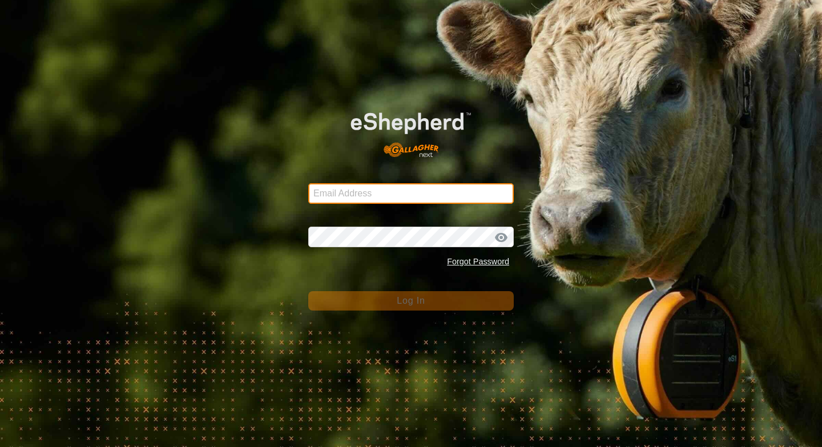
type input "counterculturefarms@gmail.com"
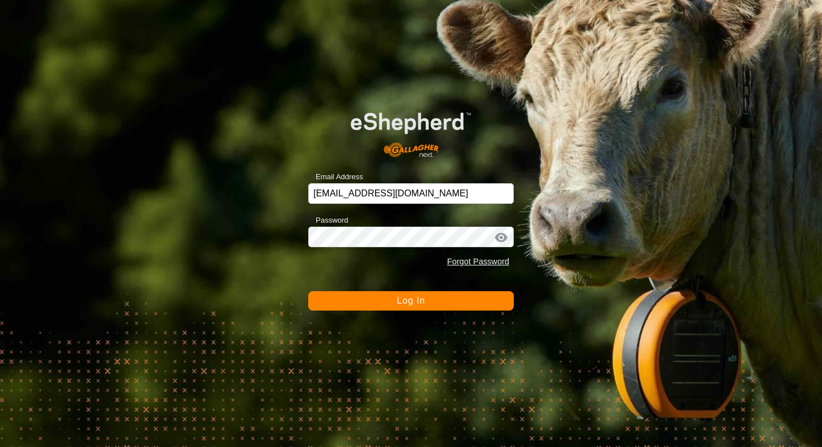
click at [385, 304] on button "Log In" at bounding box center [411, 300] width 206 height 19
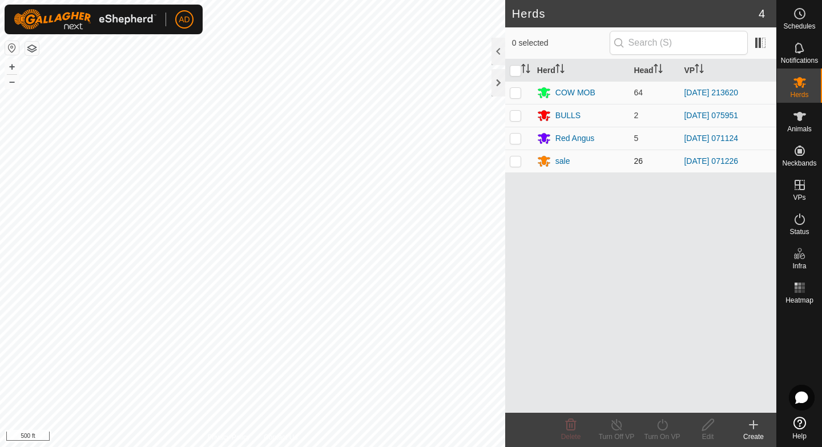
click at [518, 159] on p-checkbox at bounding box center [515, 160] width 11 height 9
checkbox input "true"
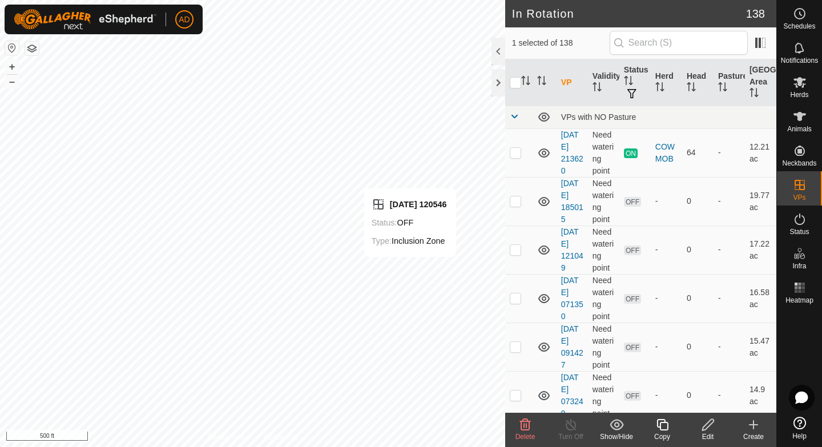
checkbox input "true"
checkbox input "false"
checkbox input "true"
checkbox input "false"
checkbox input "true"
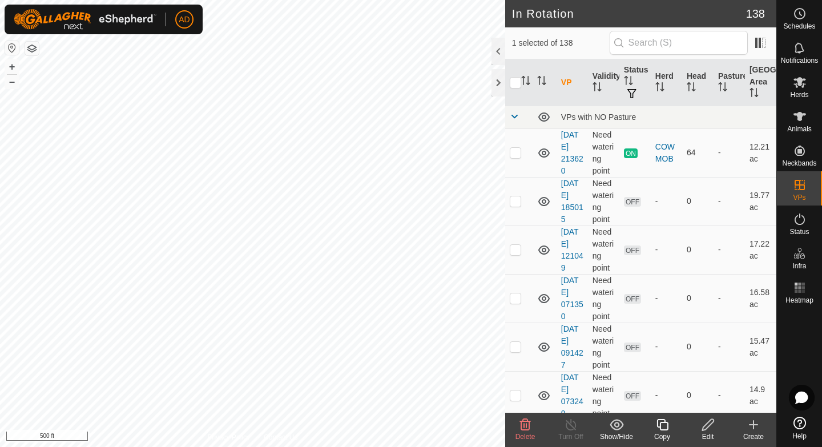
checkbox input "false"
checkbox input "true"
checkbox input "false"
checkbox input "true"
checkbox input "false"
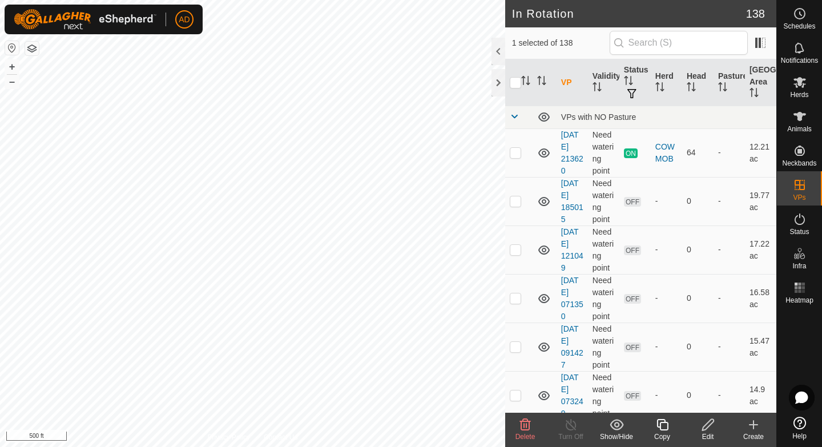
checkbox input "false"
checkbox input "true"
checkbox input "false"
checkbox input "true"
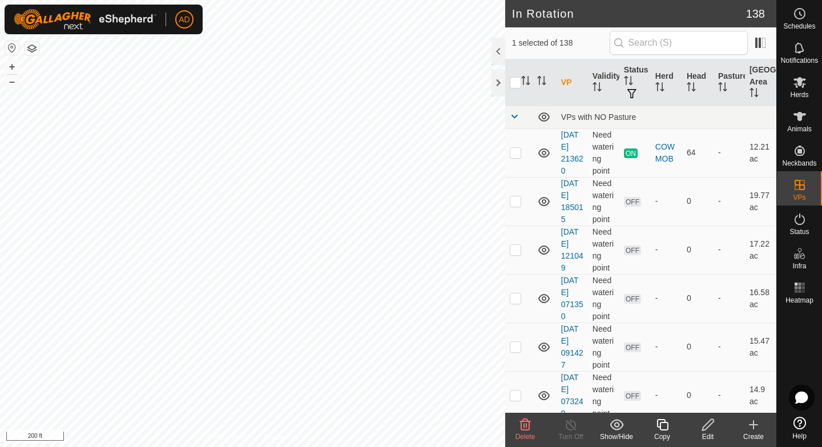
checkbox input "false"
